Goal: Transaction & Acquisition: Book appointment/travel/reservation

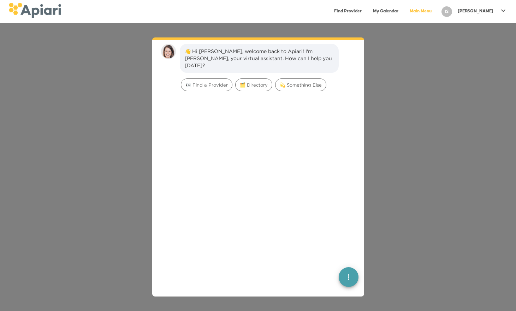
scroll to position [10, 0]
click at [206, 81] on span "👀 Find a Provider" at bounding box center [206, 84] width 51 height 7
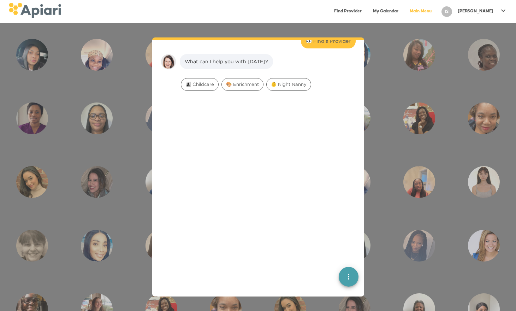
scroll to position [58, 0]
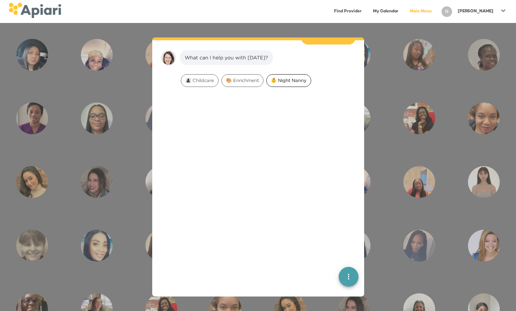
click at [300, 77] on span "👶 Night Nanny" at bounding box center [289, 80] width 44 height 7
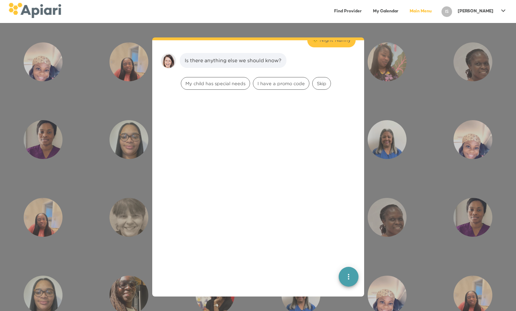
scroll to position [103, 0]
click at [322, 77] on span "Skip" at bounding box center [322, 80] width 18 height 7
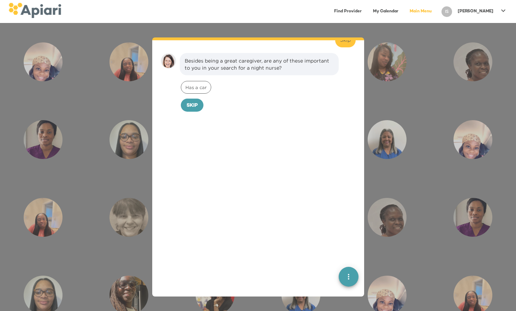
scroll to position [147, 0]
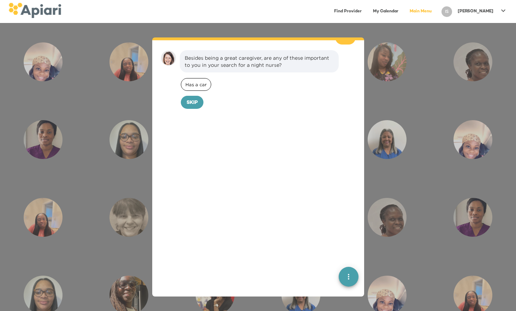
click at [197, 81] on span "Has a car" at bounding box center [196, 84] width 30 height 7
click at [198, 99] on span "Confirm" at bounding box center [205, 103] width 23 height 9
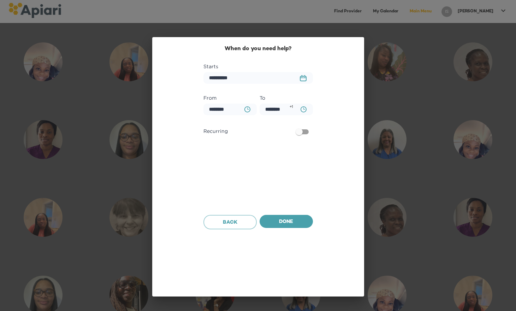
scroll to position [196, 0]
click at [297, 221] on span "Done" at bounding box center [286, 222] width 42 height 9
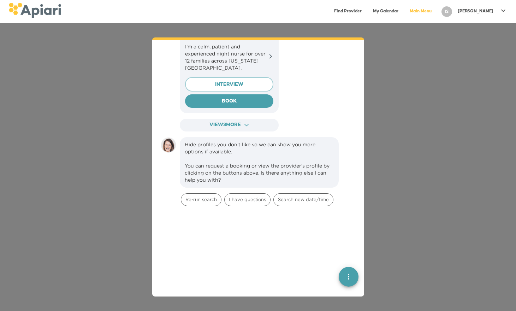
scroll to position [561, 0]
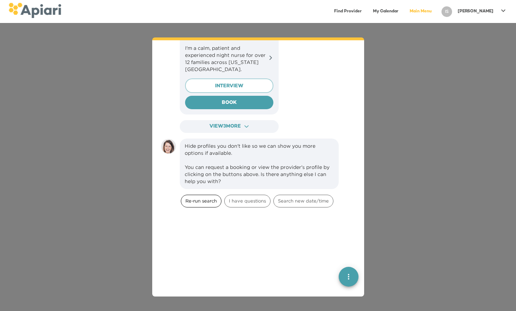
click at [203, 197] on span "Re-run search" at bounding box center [201, 200] width 40 height 7
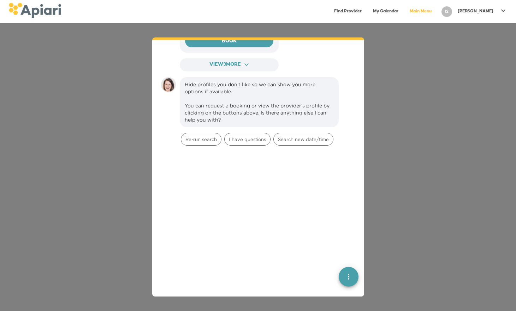
scroll to position [1106, 0]
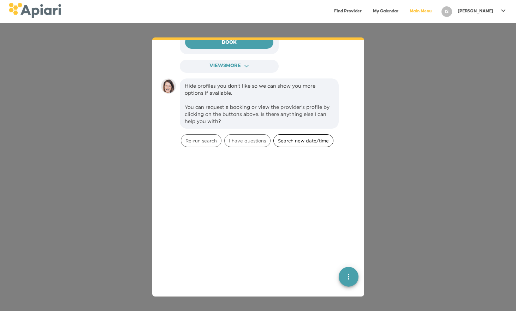
click at [308, 137] on span "Search new date/time" at bounding box center [303, 140] width 59 height 7
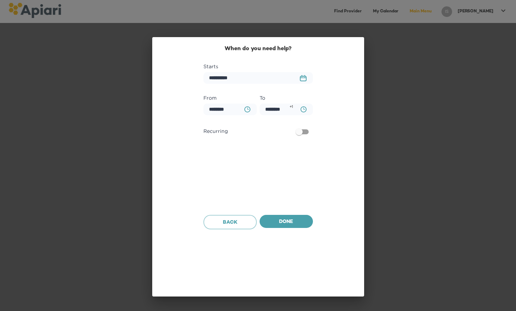
scroll to position [1196, 0]
click at [303, 78] on rect "button" at bounding box center [303, 77] width 6 height 1
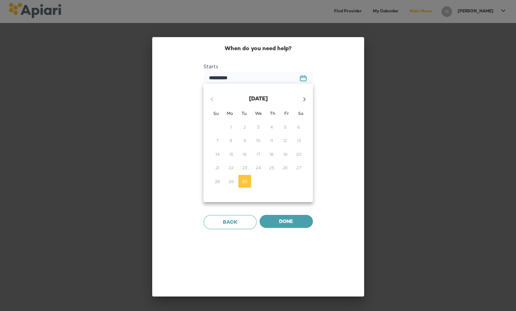
click at [306, 96] on icon "button" at bounding box center [304, 99] width 8 height 8
click at [263, 127] on span "1" at bounding box center [258, 127] width 13 height 6
type input "**********"
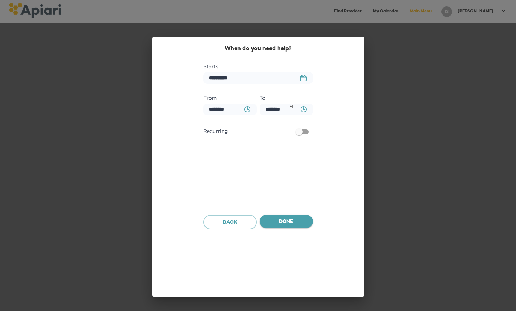
click at [291, 221] on span "Done" at bounding box center [286, 222] width 42 height 9
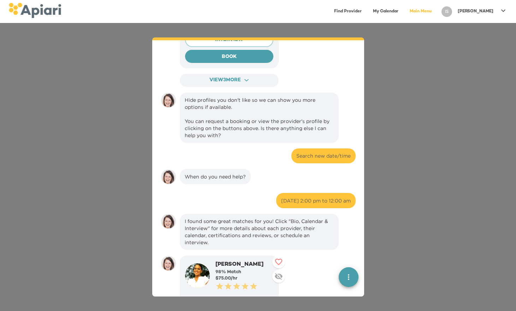
scroll to position [943, 0]
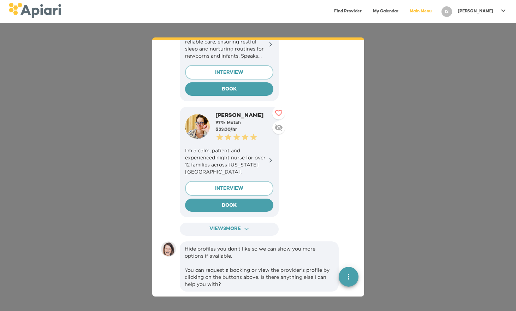
click at [403, 11] on link "My Calendar" at bounding box center [386, 11] width 34 height 14
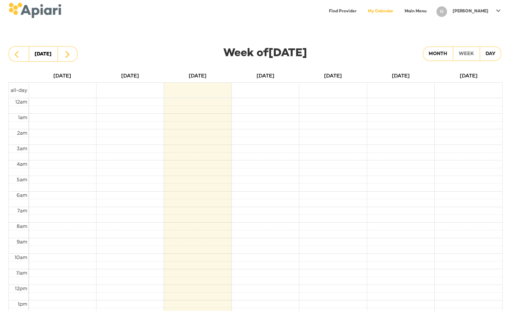
click at [361, 11] on link "Find Provider" at bounding box center [343, 11] width 36 height 14
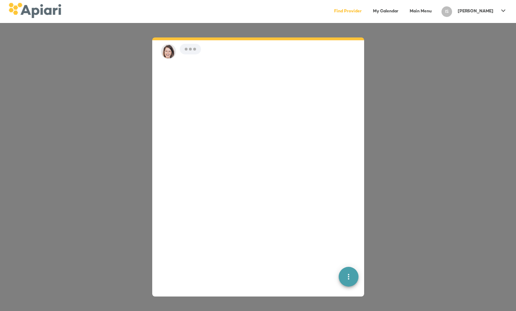
scroll to position [10, 0]
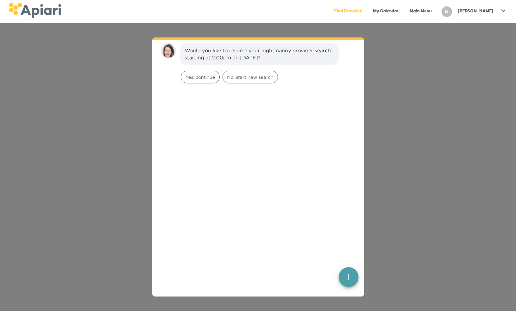
click at [436, 12] on link "Main Menu" at bounding box center [421, 11] width 30 height 14
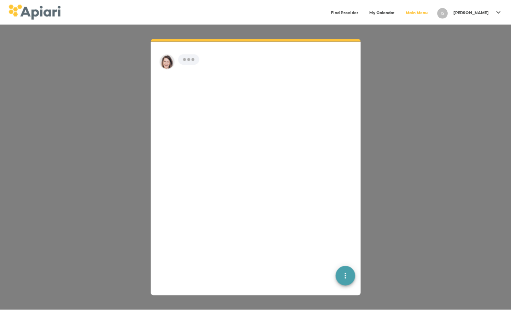
scroll to position [10, 0]
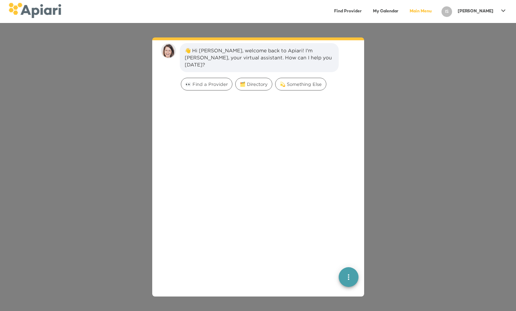
click at [403, 12] on link "My Calendar" at bounding box center [386, 11] width 34 height 14
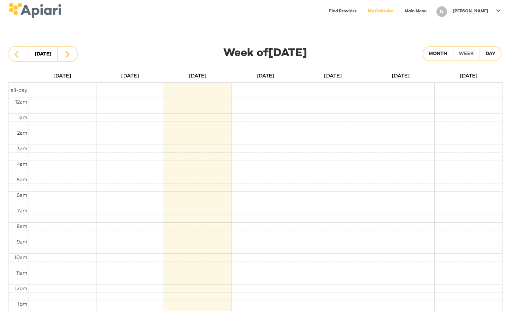
click at [492, 10] on div at bounding box center [498, 12] width 14 height 16
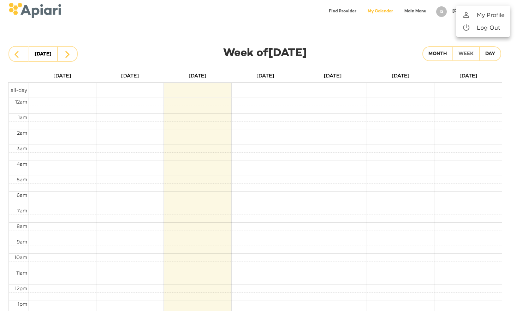
click at [488, 15] on p "My Profile" at bounding box center [491, 15] width 28 height 8
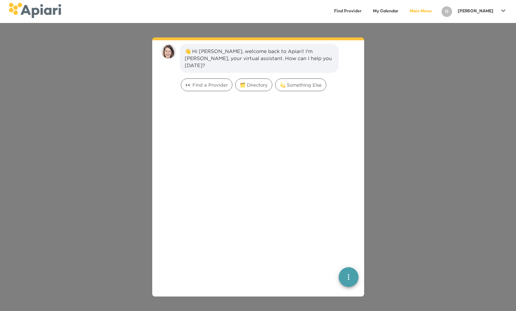
scroll to position [10, 0]
click at [246, 81] on span "🗂️ Directory" at bounding box center [254, 84] width 36 height 7
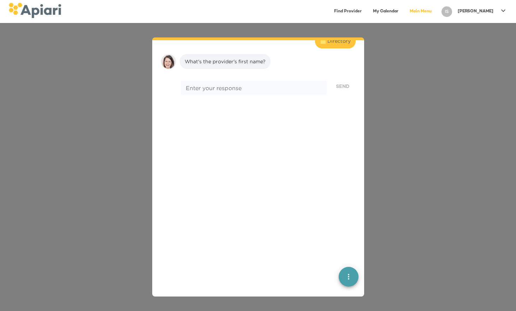
scroll to position [58, 0]
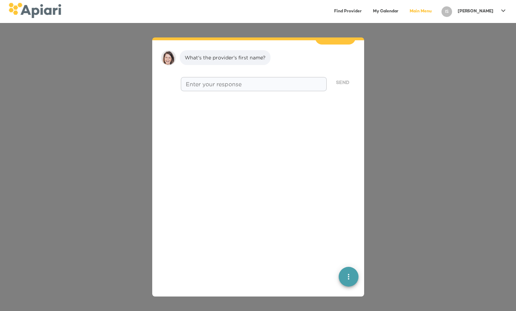
click at [220, 81] on div "* Enter your response" at bounding box center [254, 84] width 146 height 14
click at [349, 281] on button "quick menu" at bounding box center [349, 277] width 20 height 20
click at [320, 233] on div "Back to main menu" at bounding box center [310, 231] width 55 height 14
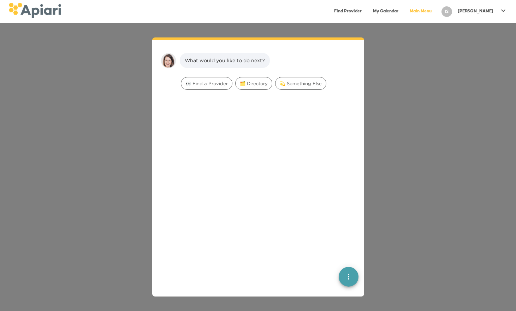
scroll to position [10, 0]
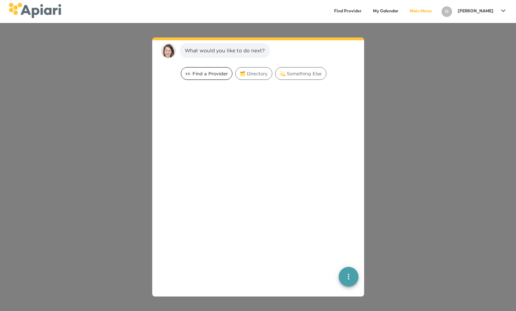
click at [208, 75] on span "👀 Find a Provider" at bounding box center [206, 73] width 51 height 7
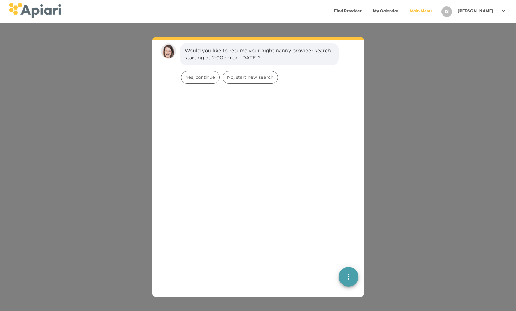
scroll to position [54, 0]
click at [257, 79] on span "No, start new search" at bounding box center [250, 77] width 55 height 7
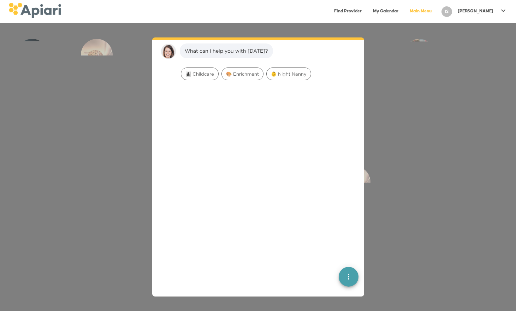
scroll to position [103, 0]
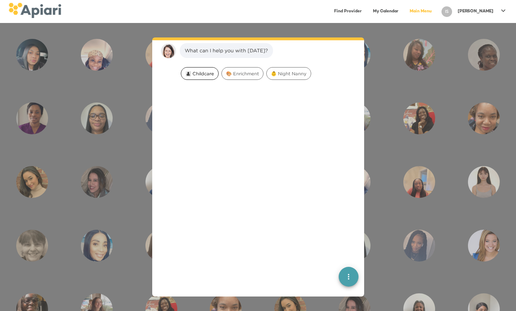
click at [199, 76] on span "👩‍👧‍👦 Childcare" at bounding box center [199, 73] width 37 height 7
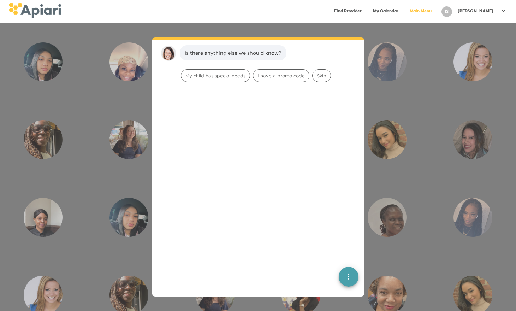
scroll to position [147, 0]
click at [317, 77] on span "Skip" at bounding box center [322, 73] width 18 height 7
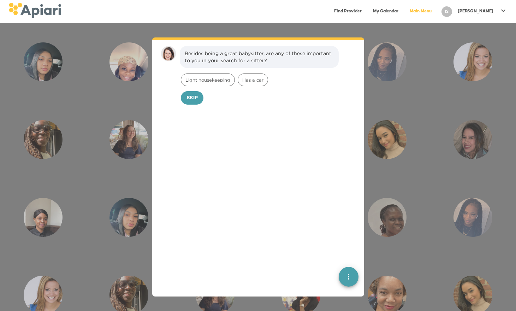
scroll to position [192, 0]
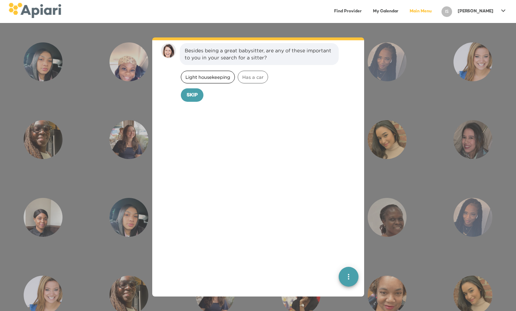
click at [196, 77] on span "Light housekeeping" at bounding box center [207, 77] width 53 height 7
click at [198, 95] on span "Confirm" at bounding box center [205, 95] width 23 height 9
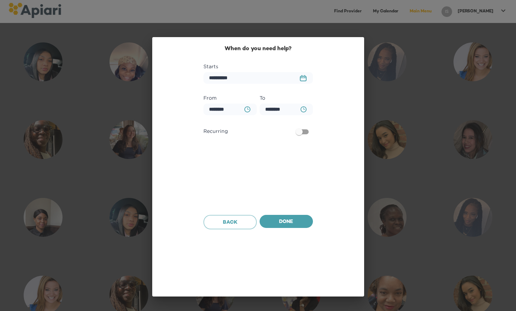
scroll to position [241, 0]
click at [287, 224] on span "Done" at bounding box center [286, 222] width 42 height 9
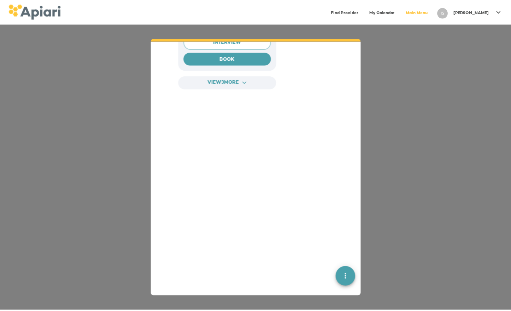
scroll to position [676, 0]
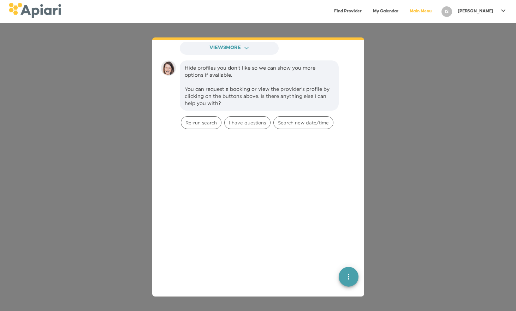
click at [492, 12] on p "[PERSON_NAME]" at bounding box center [476, 11] width 36 height 6
click at [487, 16] on p "My Profile" at bounding box center [491, 15] width 28 height 8
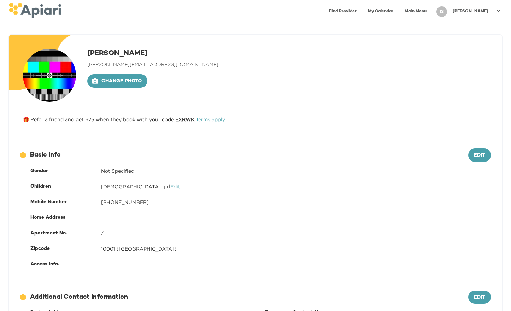
click at [361, 8] on link "Find Provider" at bounding box center [343, 11] width 36 height 14
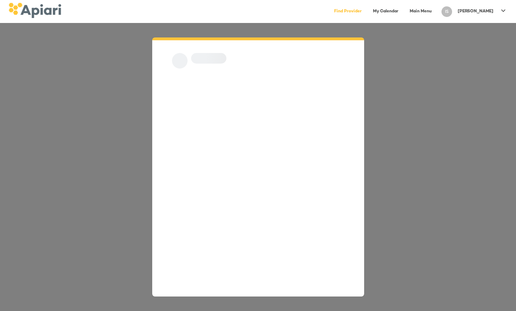
click at [403, 10] on link "My Calendar" at bounding box center [386, 11] width 34 height 14
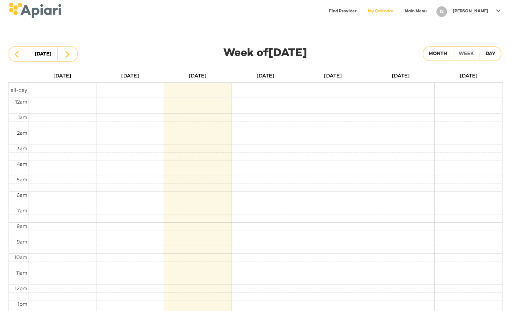
click at [431, 10] on link "Main Menu" at bounding box center [415, 11] width 30 height 14
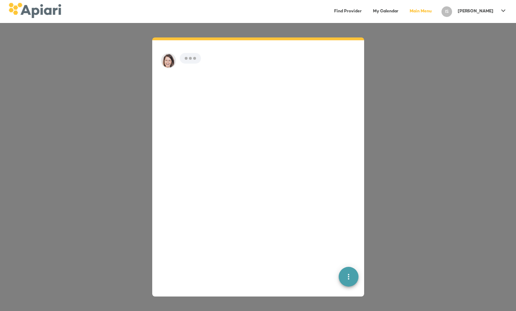
scroll to position [10, 0]
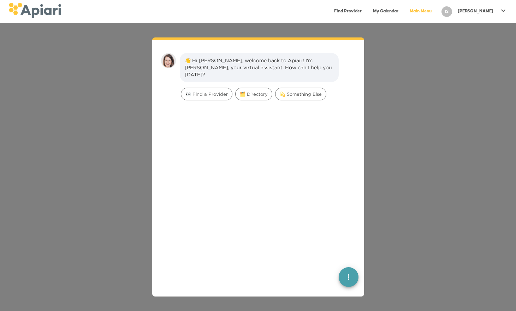
scroll to position [10, 0]
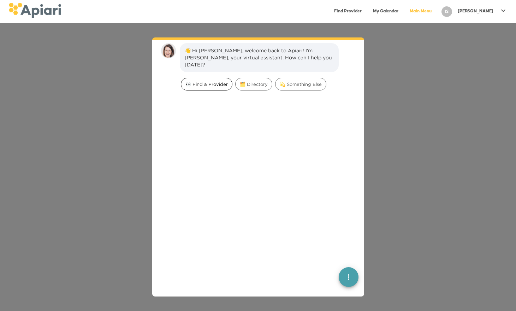
click at [199, 81] on span "👀 Find a Provider" at bounding box center [206, 84] width 51 height 7
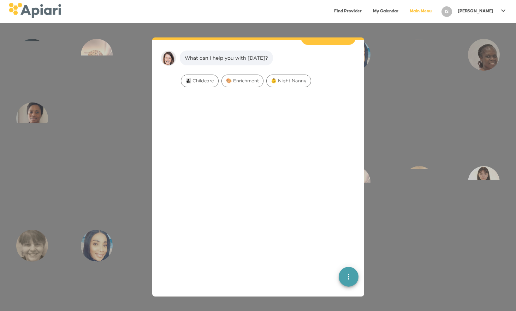
scroll to position [58, 0]
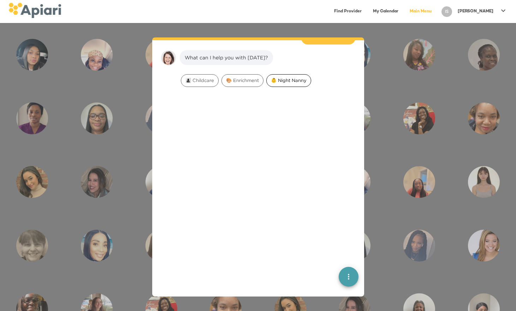
click at [299, 77] on span "👶 Night Nanny" at bounding box center [289, 80] width 44 height 7
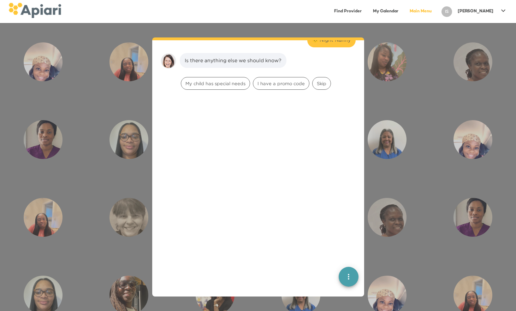
scroll to position [103, 0]
click at [327, 77] on span "Skip" at bounding box center [322, 80] width 18 height 7
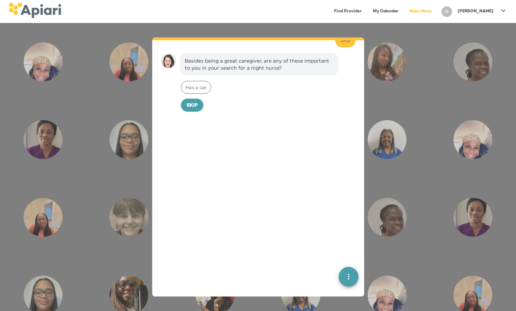
scroll to position [147, 0]
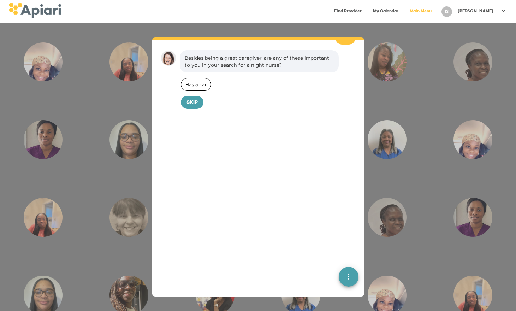
click at [196, 81] on span "Has a car" at bounding box center [196, 84] width 30 height 7
click at [205, 99] on span "Confirm" at bounding box center [205, 103] width 23 height 9
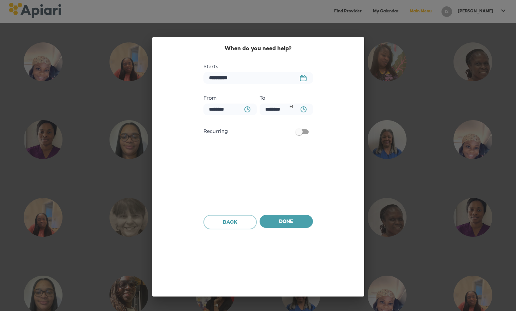
scroll to position [196, 0]
click at [289, 223] on span "Done" at bounding box center [286, 222] width 42 height 9
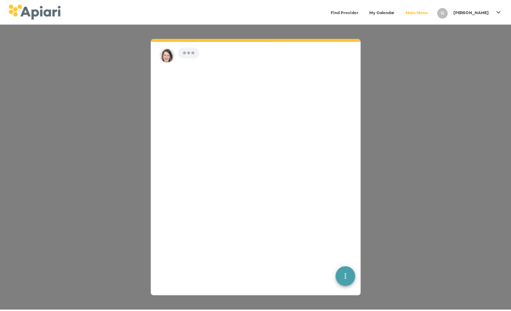
scroll to position [655, 0]
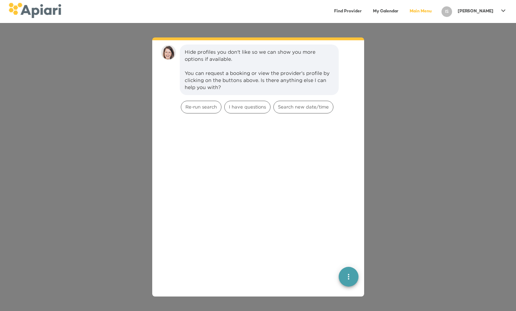
click at [491, 13] on p "[PERSON_NAME]" at bounding box center [476, 11] width 36 height 6
click at [491, 13] on p "My Profile" at bounding box center [491, 15] width 28 height 8
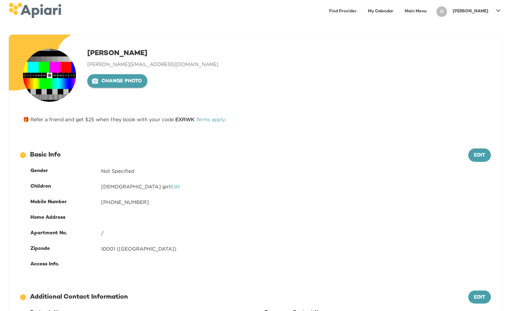
click at [129, 82] on span "Change photo" at bounding box center [117, 81] width 49 height 9
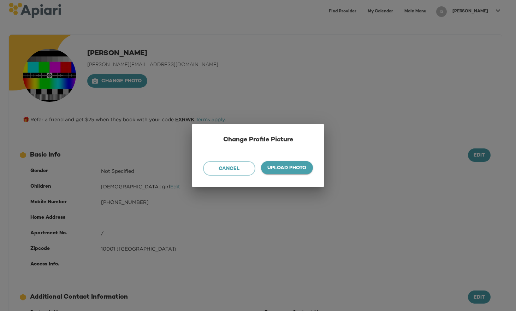
click at [294, 163] on span "Upload photo" at bounding box center [287, 167] width 52 height 13
click at [0, 0] on input "Upload photo" at bounding box center [0, 0] width 0 height 0
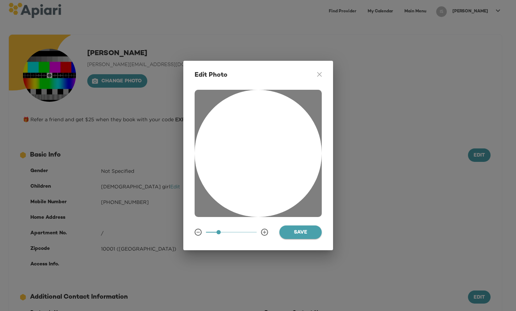
click at [307, 231] on span "Save" at bounding box center [300, 232] width 31 height 9
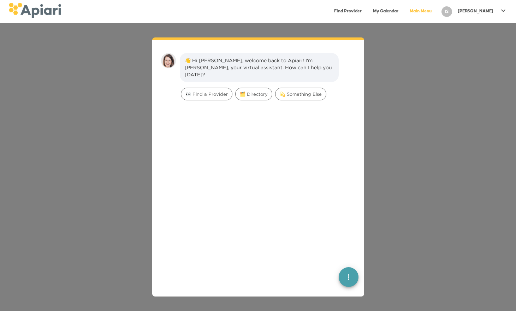
scroll to position [10, 0]
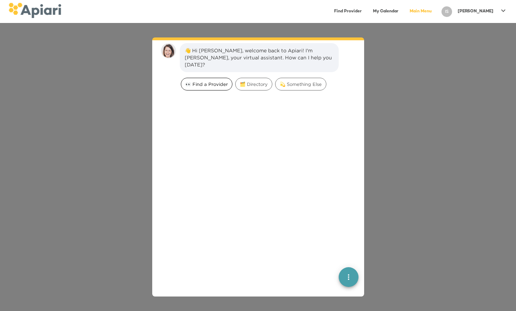
click at [216, 81] on span "👀 Find a Provider" at bounding box center [206, 84] width 51 height 7
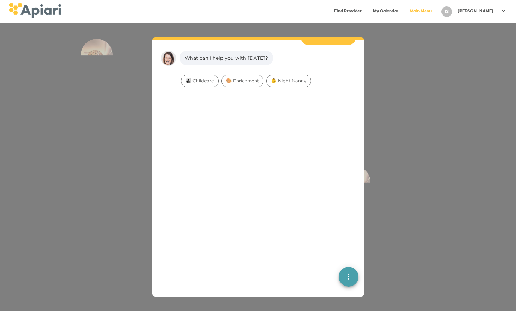
scroll to position [58, 0]
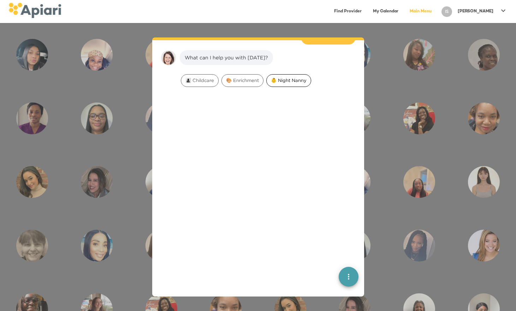
click at [289, 77] on span "👶 Night Nanny" at bounding box center [289, 80] width 44 height 7
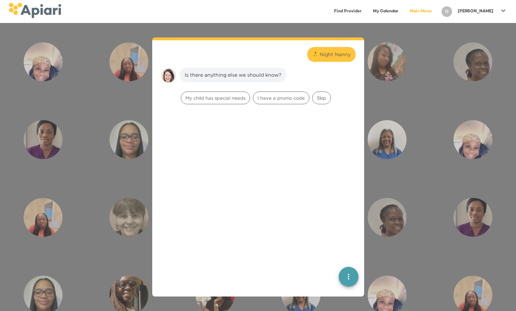
scroll to position [103, 0]
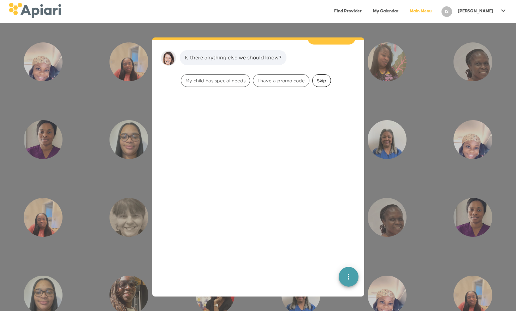
click at [324, 77] on span "Skip" at bounding box center [322, 80] width 18 height 7
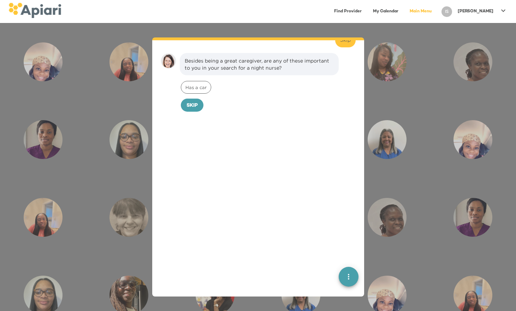
scroll to position [147, 0]
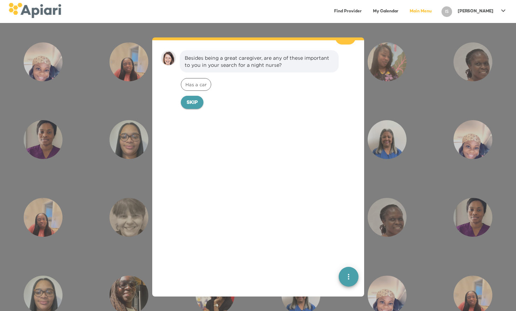
click at [196, 99] on span "Skip" at bounding box center [192, 103] width 11 height 9
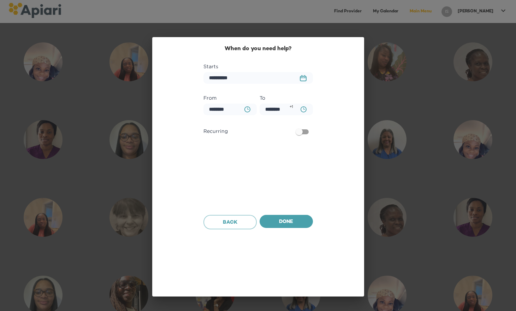
scroll to position [196, 0]
click at [298, 226] on button "Done" at bounding box center [286, 221] width 53 height 13
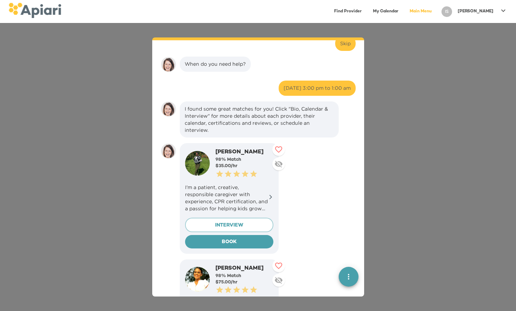
scroll to position [188, 0]
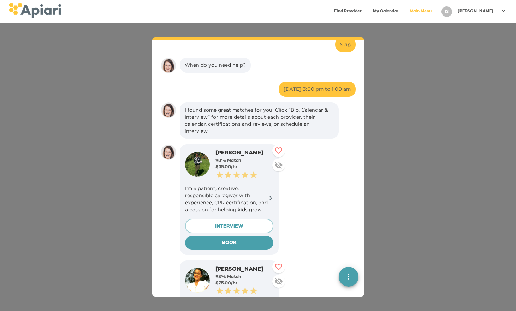
click at [270, 195] on icon at bounding box center [270, 197] width 5 height 5
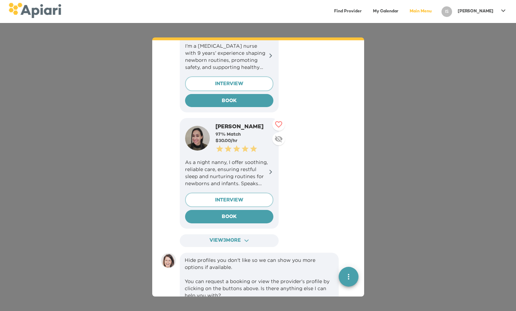
scroll to position [503, 0]
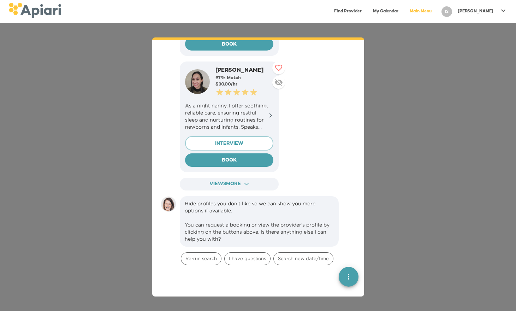
click at [272, 113] on icon at bounding box center [270, 115] width 5 height 5
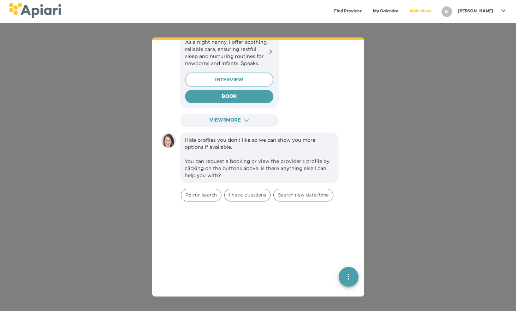
scroll to position [443, 0]
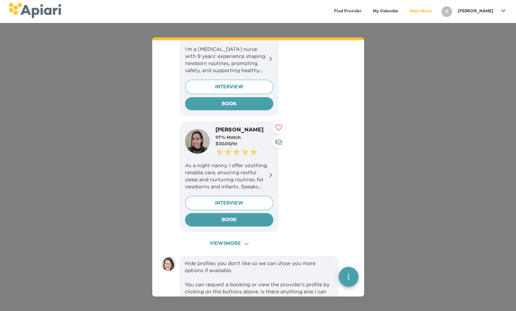
click at [248, 243] on icon "button" at bounding box center [246, 244] width 4 height 2
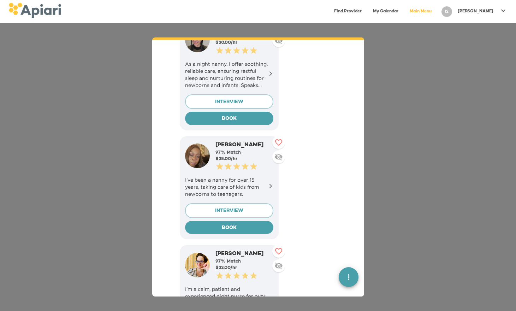
scroll to position [563, 0]
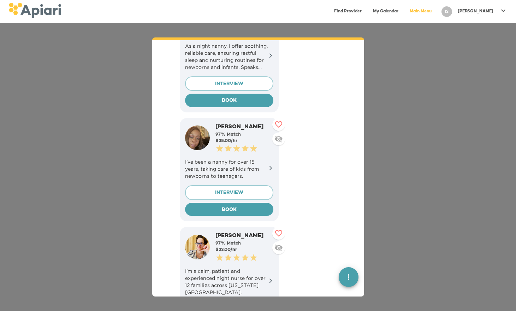
click at [266, 159] on p "I’ve been a nanny for over 15 years, taking care of kids from newborns to teena…" at bounding box center [229, 168] width 88 height 21
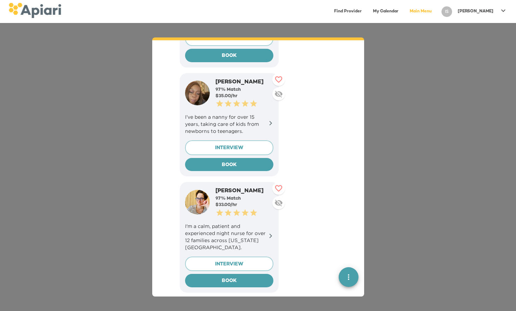
scroll to position [694, 0]
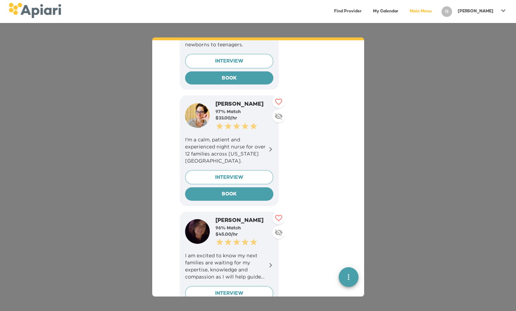
click at [267, 140] on p "I'm a calm, patient and experienced night nurse for over 12 families across [US…" at bounding box center [229, 150] width 88 height 28
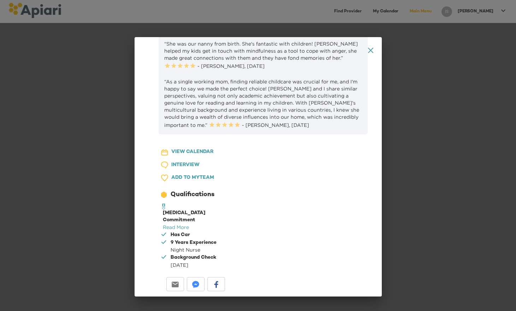
scroll to position [0, 0]
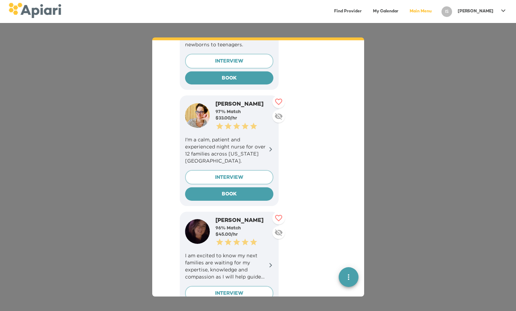
click at [422, 126] on div "👋 Hi Igor, welcome back to Apiari! I'm Amy, your virtual assistant. How can I h…" at bounding box center [258, 167] width 516 height 288
